Goal: Use online tool/utility: Utilize a website feature to perform a specific function

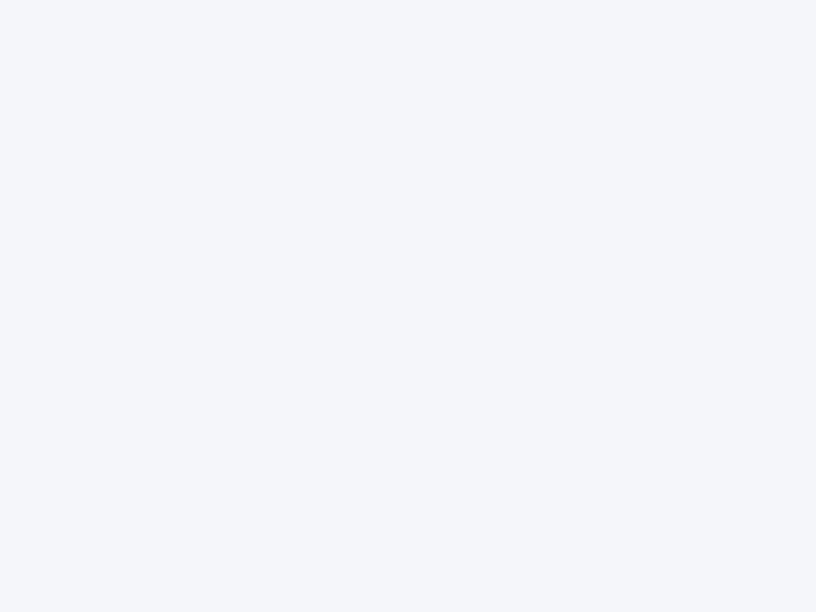
click at [408, 306] on div at bounding box center [408, 306] width 816 height 612
